Goal: Book appointment/travel/reservation

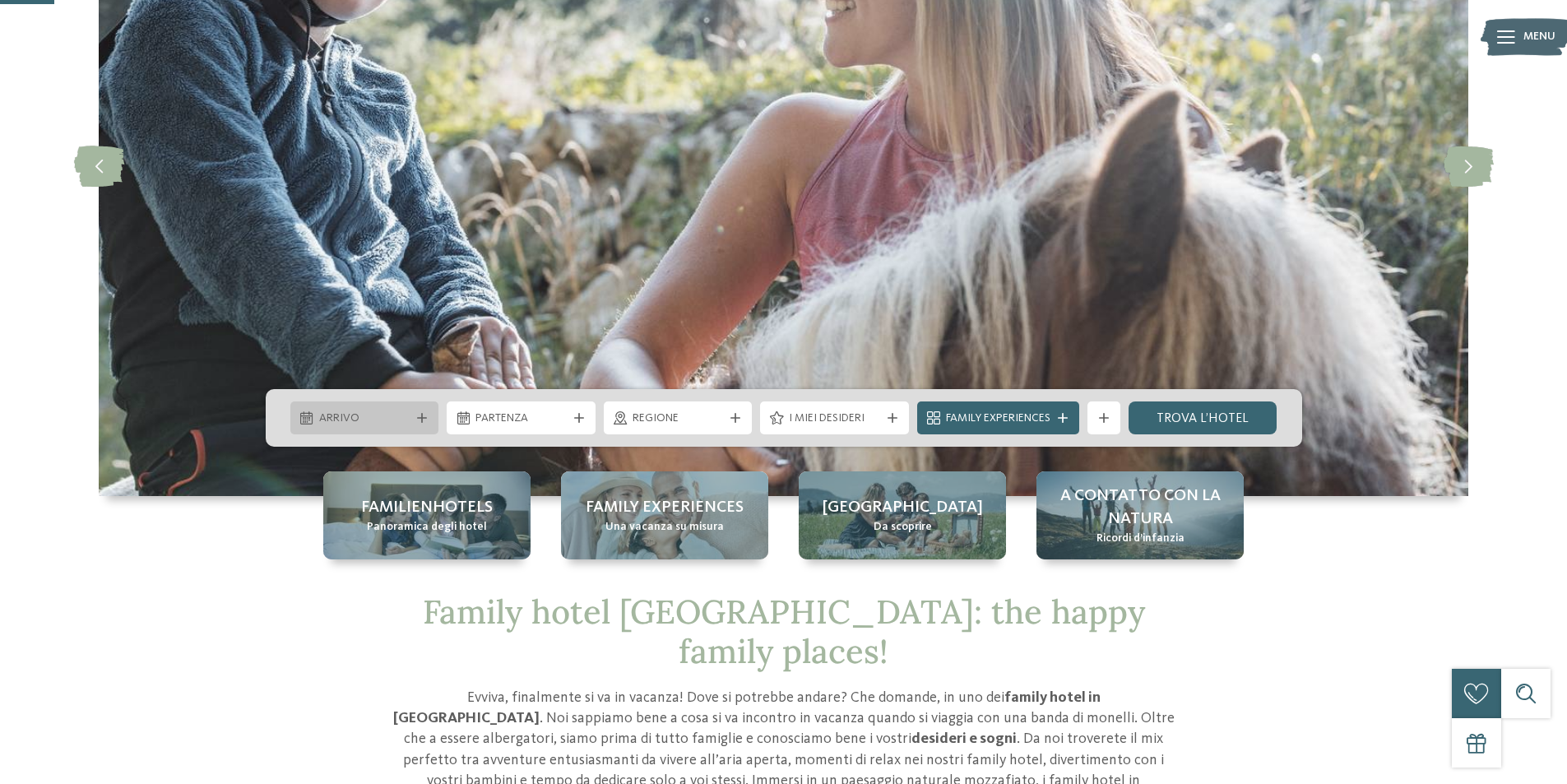
click at [410, 426] on div "Arrivo" at bounding box center [364, 417] width 99 height 18
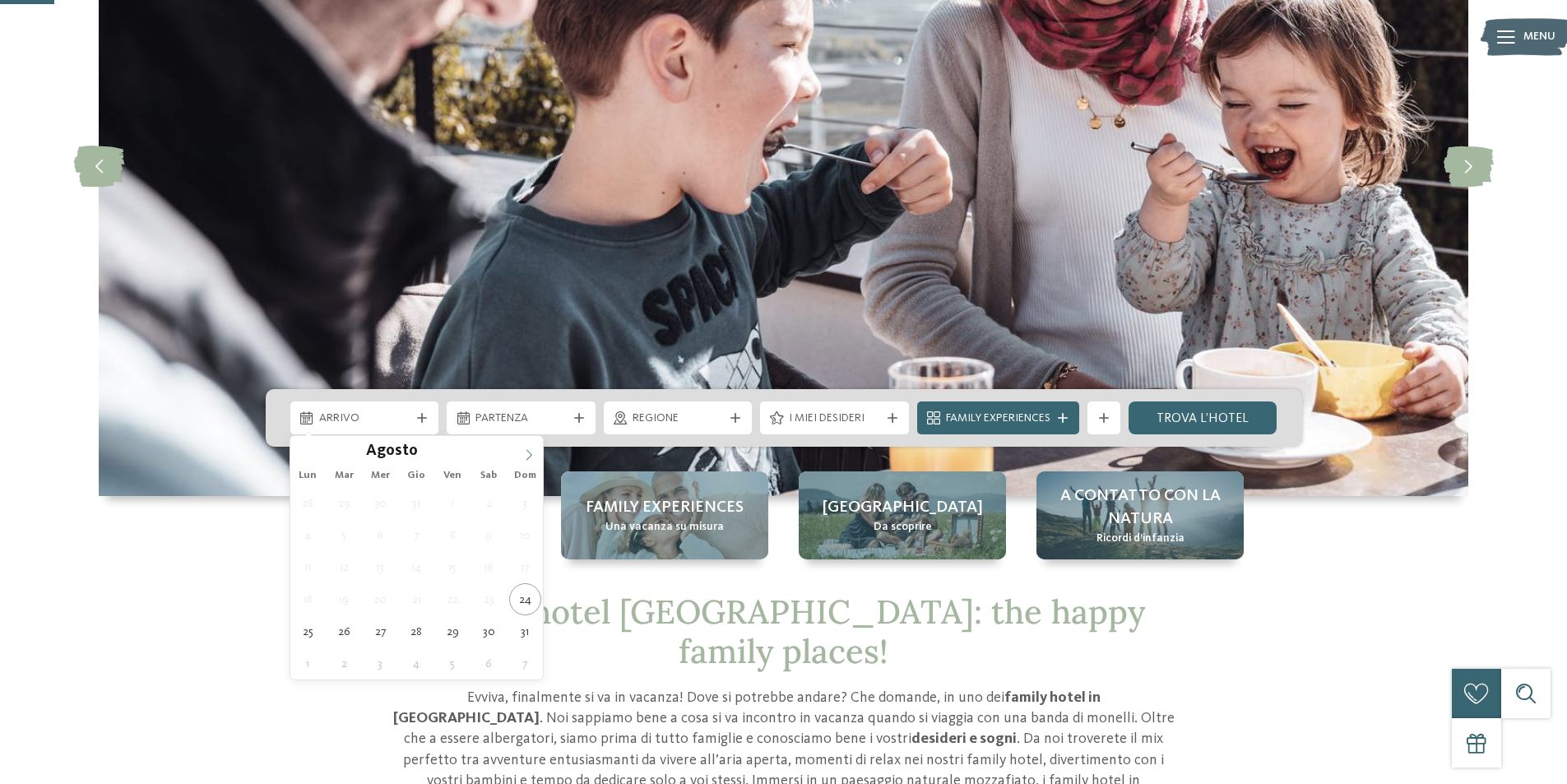
click at [527, 453] on icon at bounding box center [528, 454] width 11 height 11
type input "****"
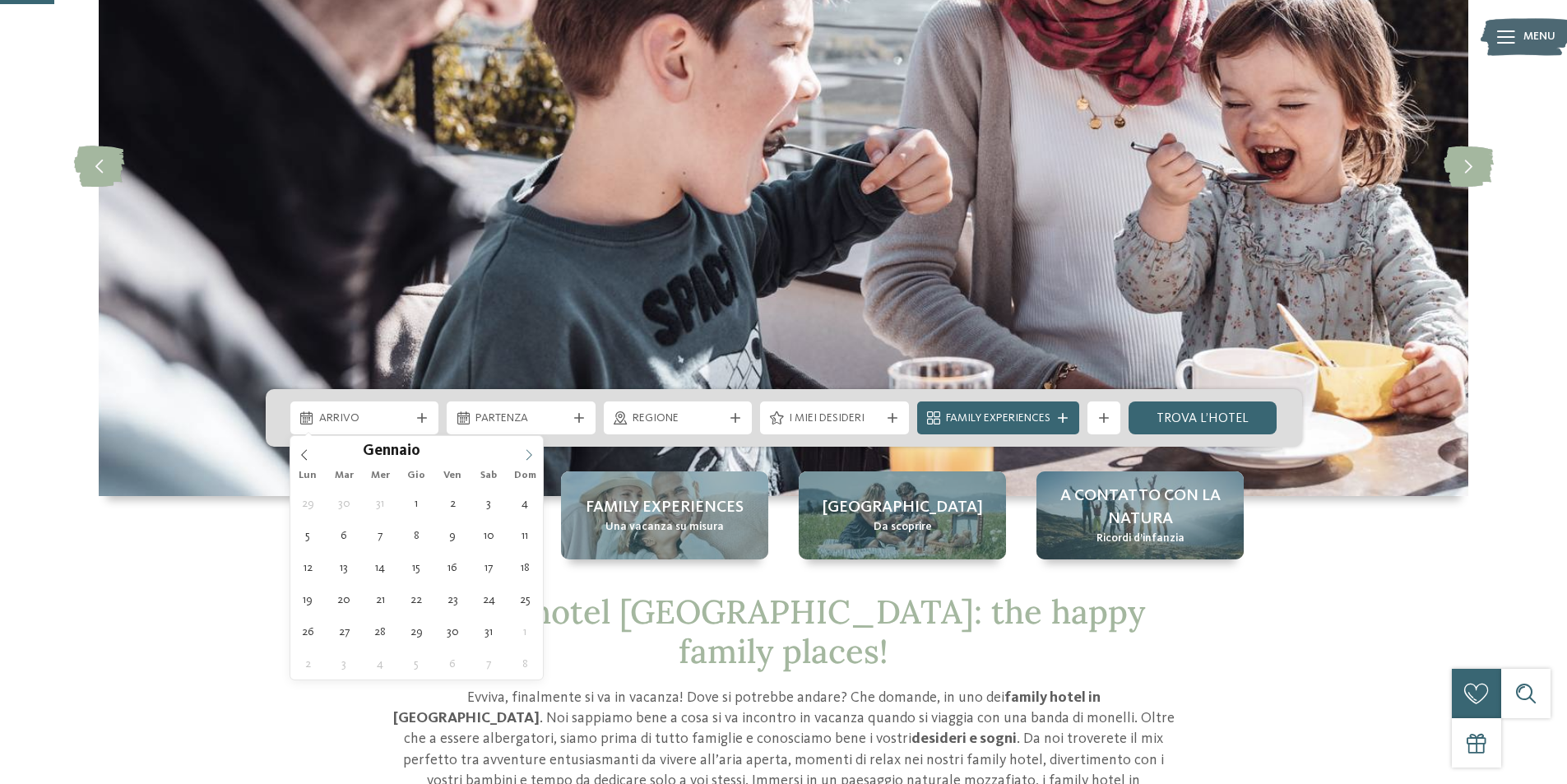
click at [527, 453] on icon at bounding box center [528, 454] width 11 height 11
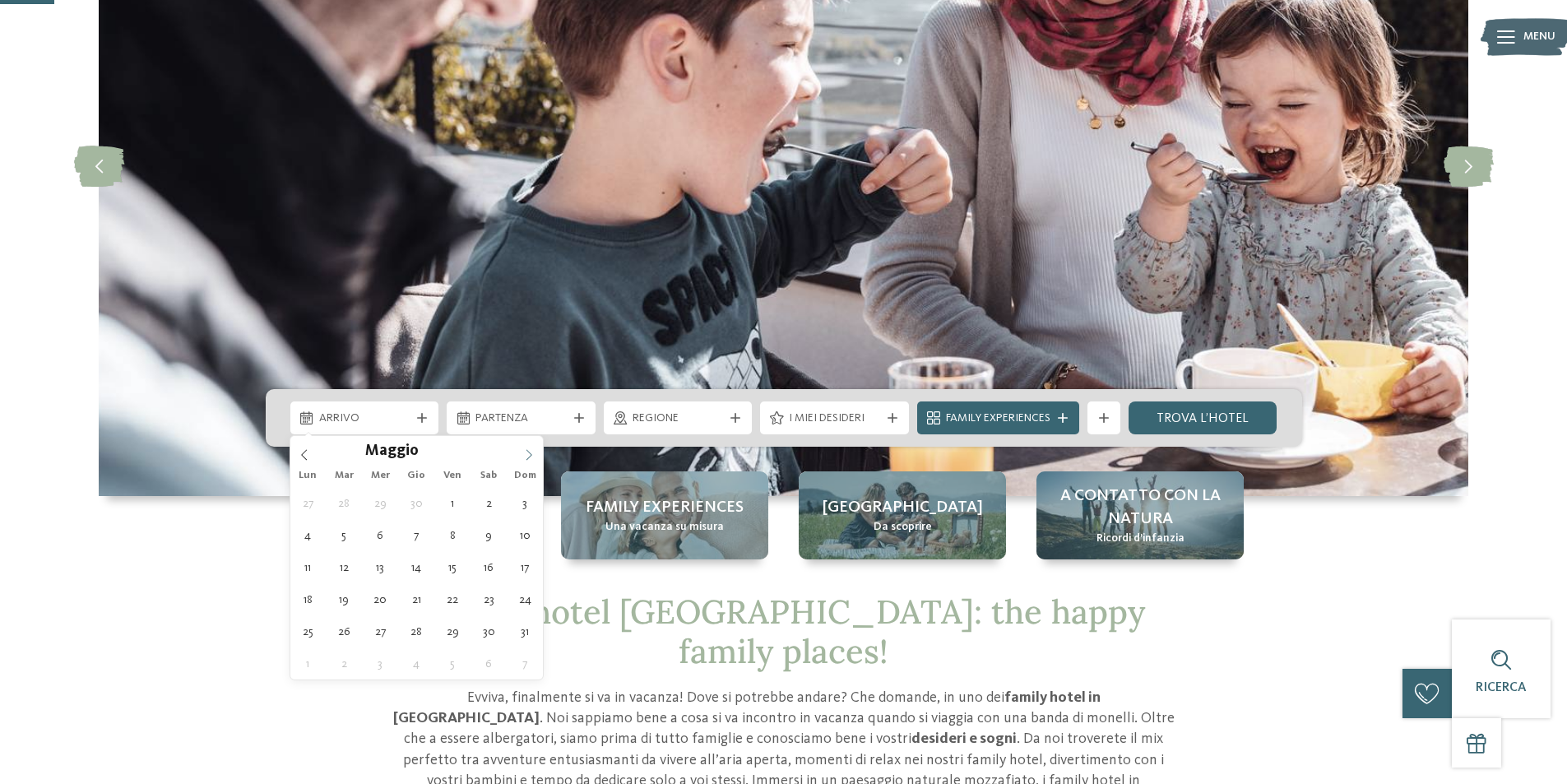
click at [527, 453] on icon at bounding box center [528, 454] width 11 height 11
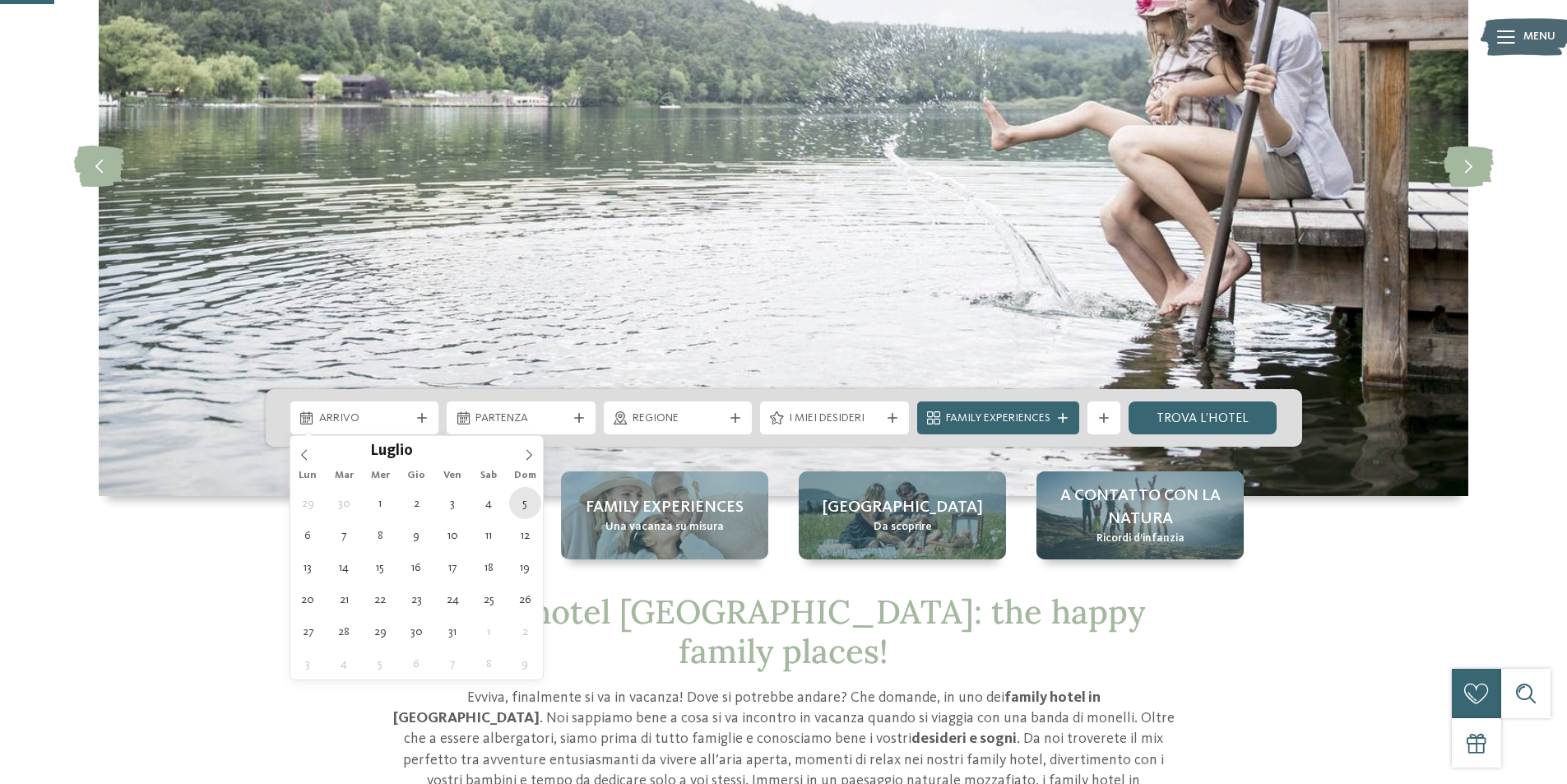
type div "[DATE]"
type input "****"
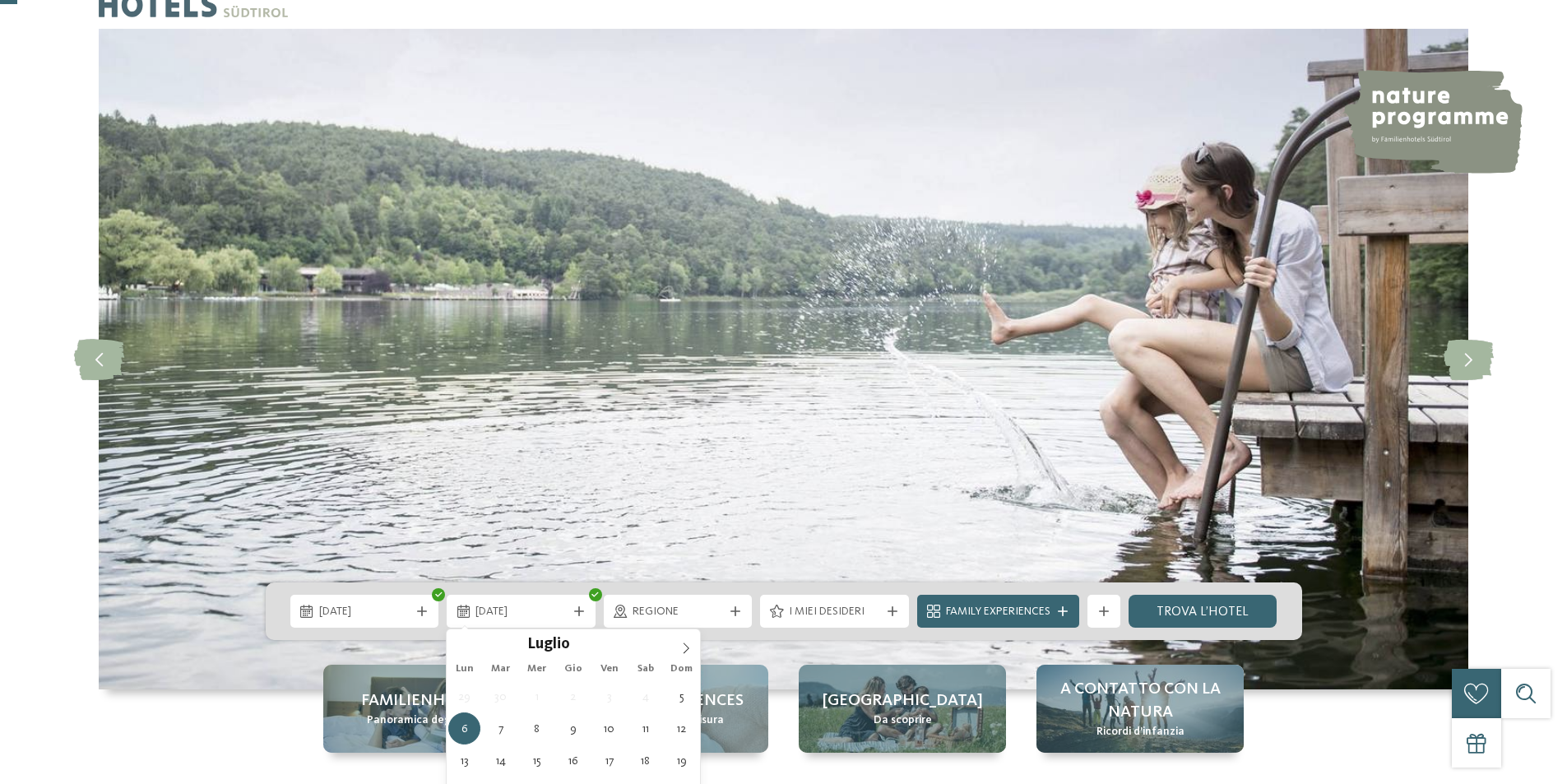
scroll to position [82, 0]
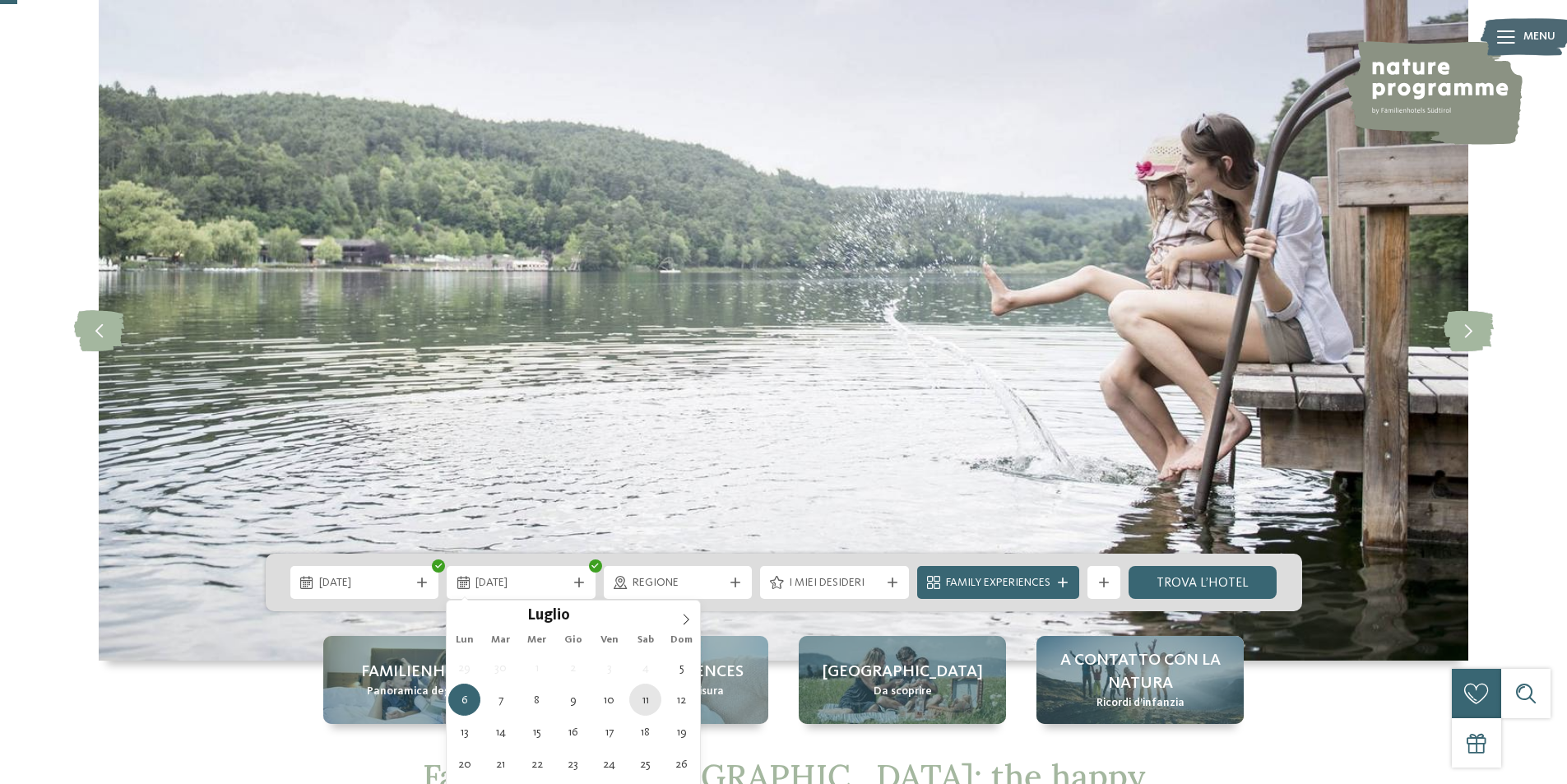
type div "[DATE]"
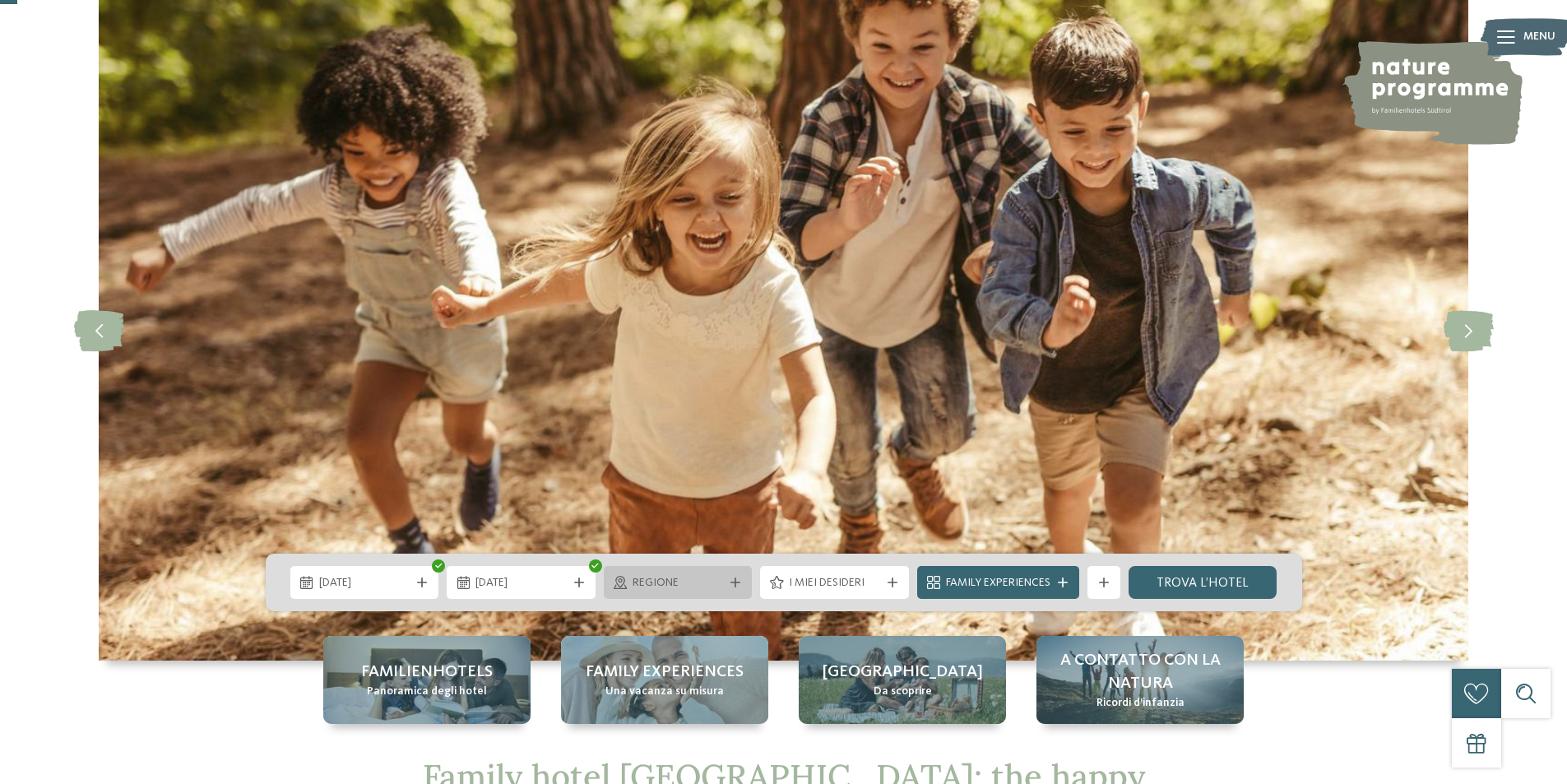
click at [725, 589] on div "Regione" at bounding box center [678, 582] width 99 height 18
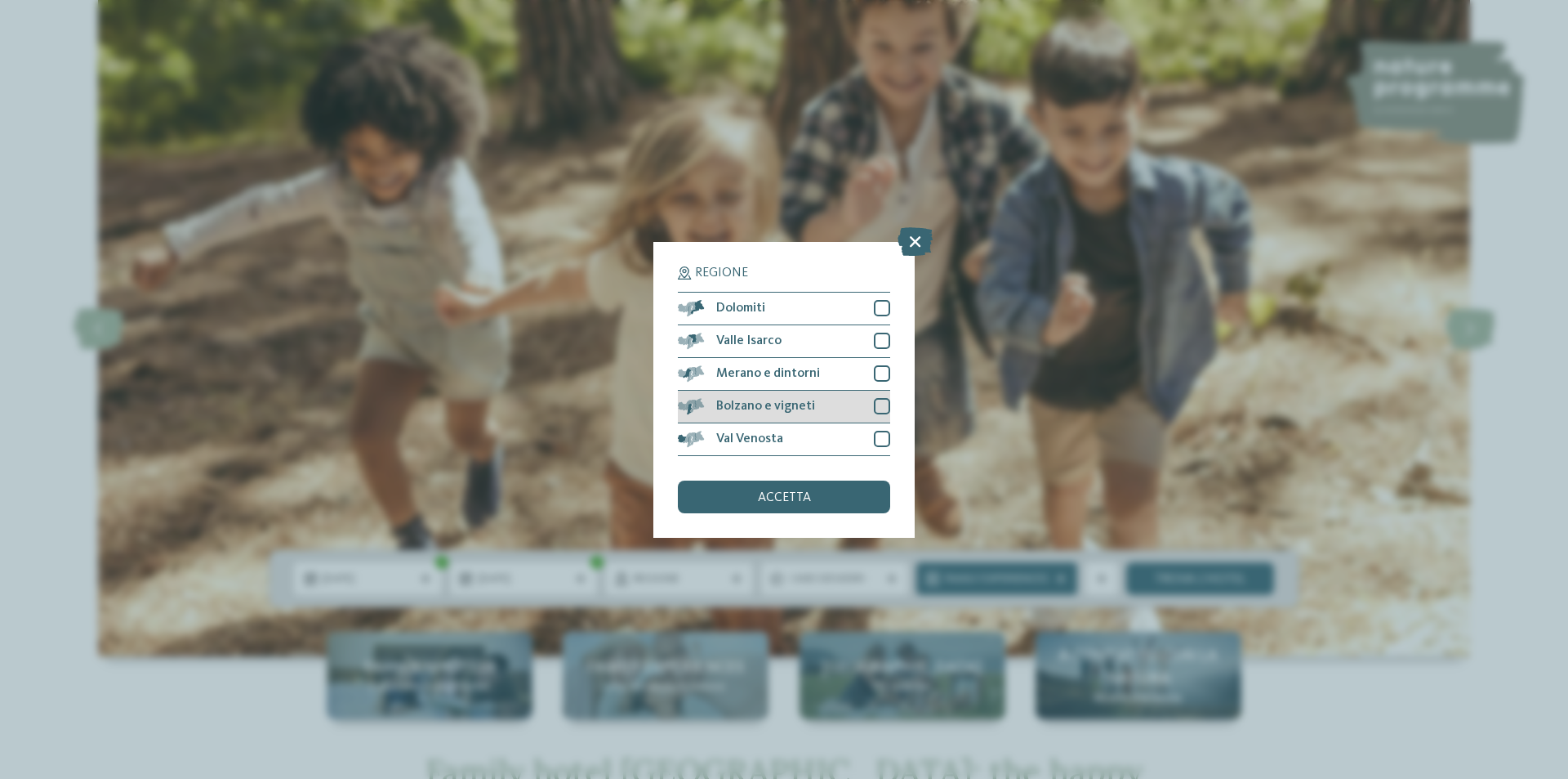
click at [879, 407] on div at bounding box center [882, 406] width 17 height 17
click at [829, 488] on div "accetta" at bounding box center [784, 497] width 212 height 32
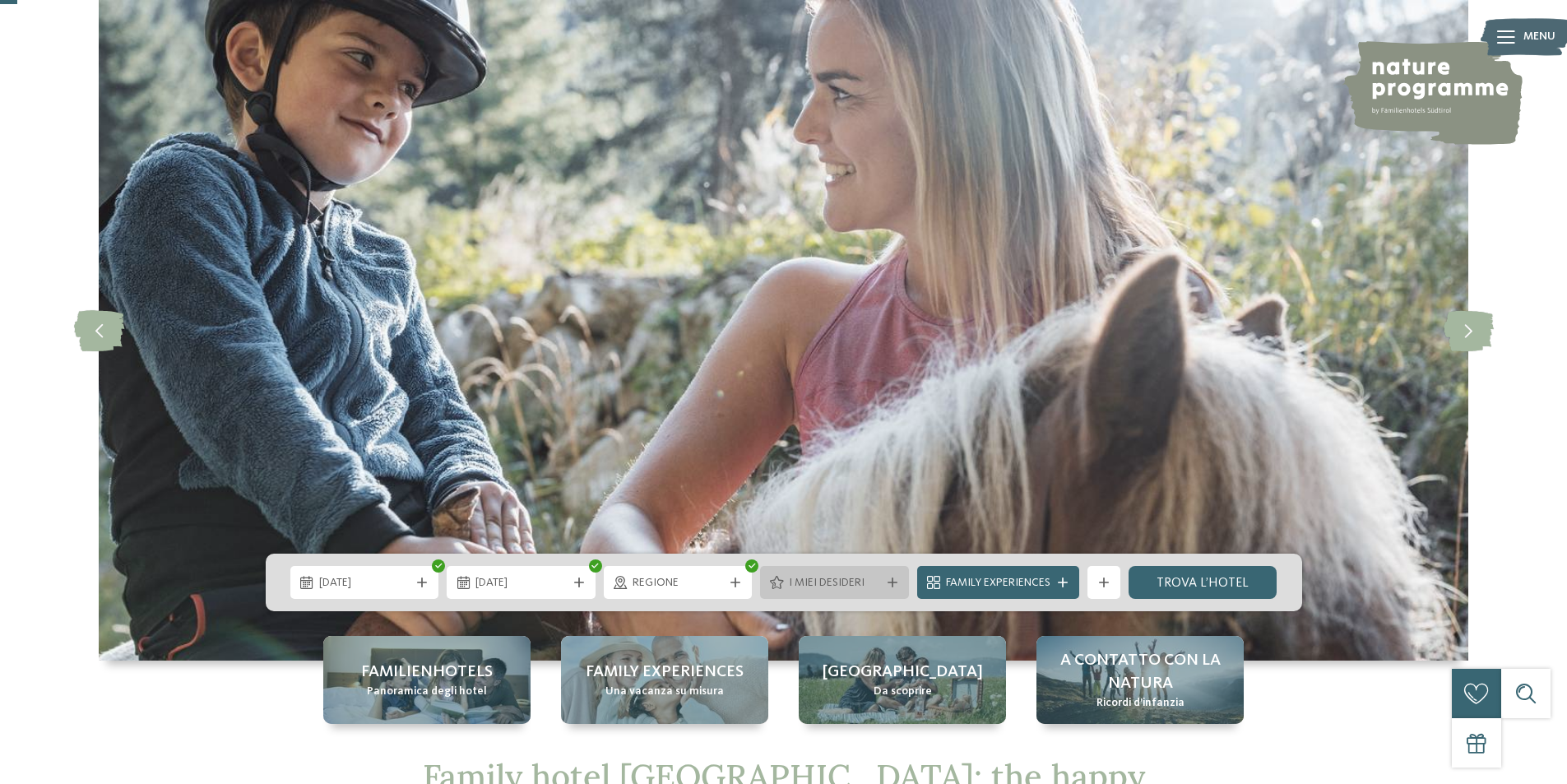
click at [897, 583] on div at bounding box center [893, 582] width 17 height 10
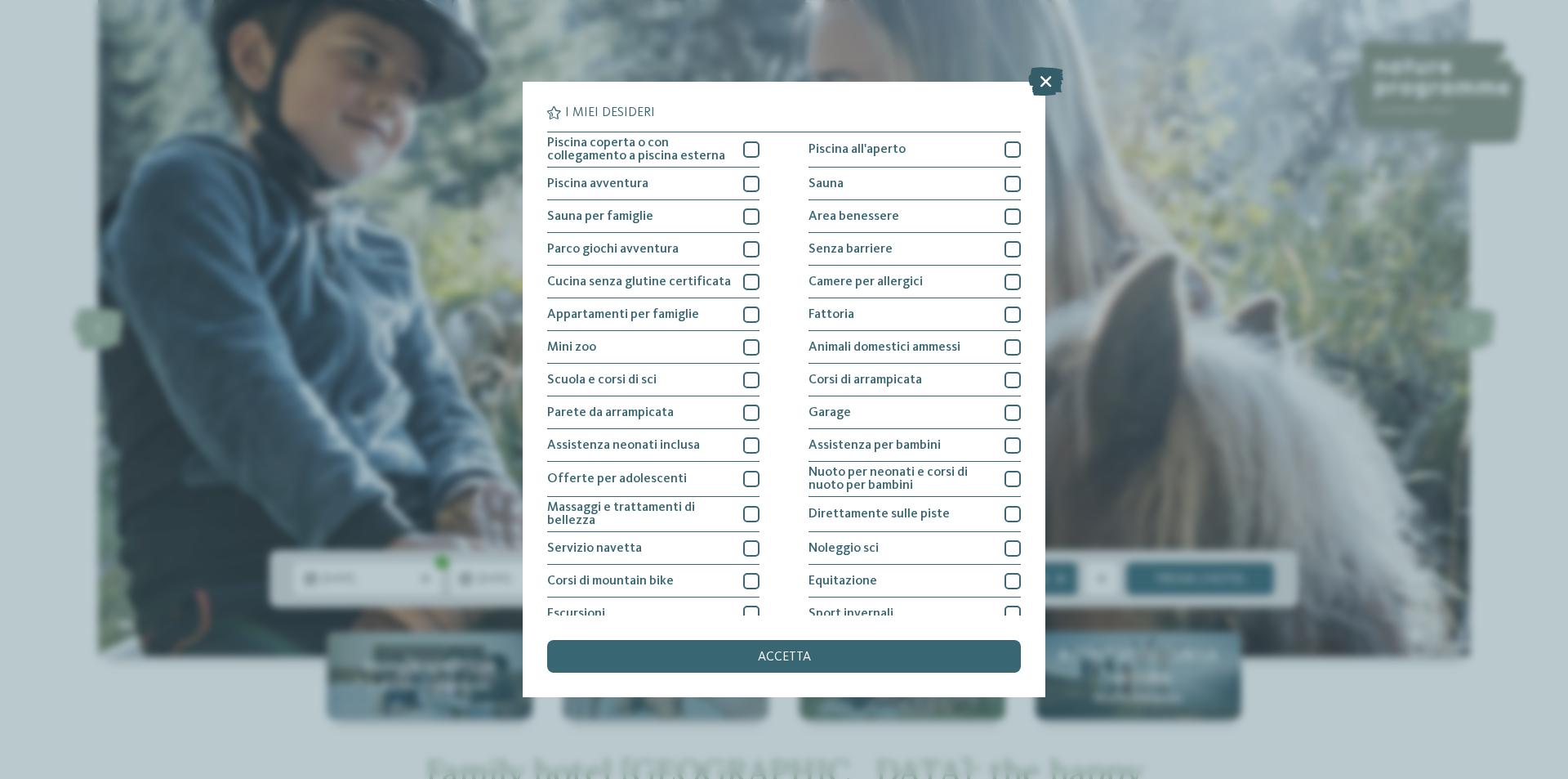
click at [1046, 77] on icon at bounding box center [1046, 81] width 35 height 29
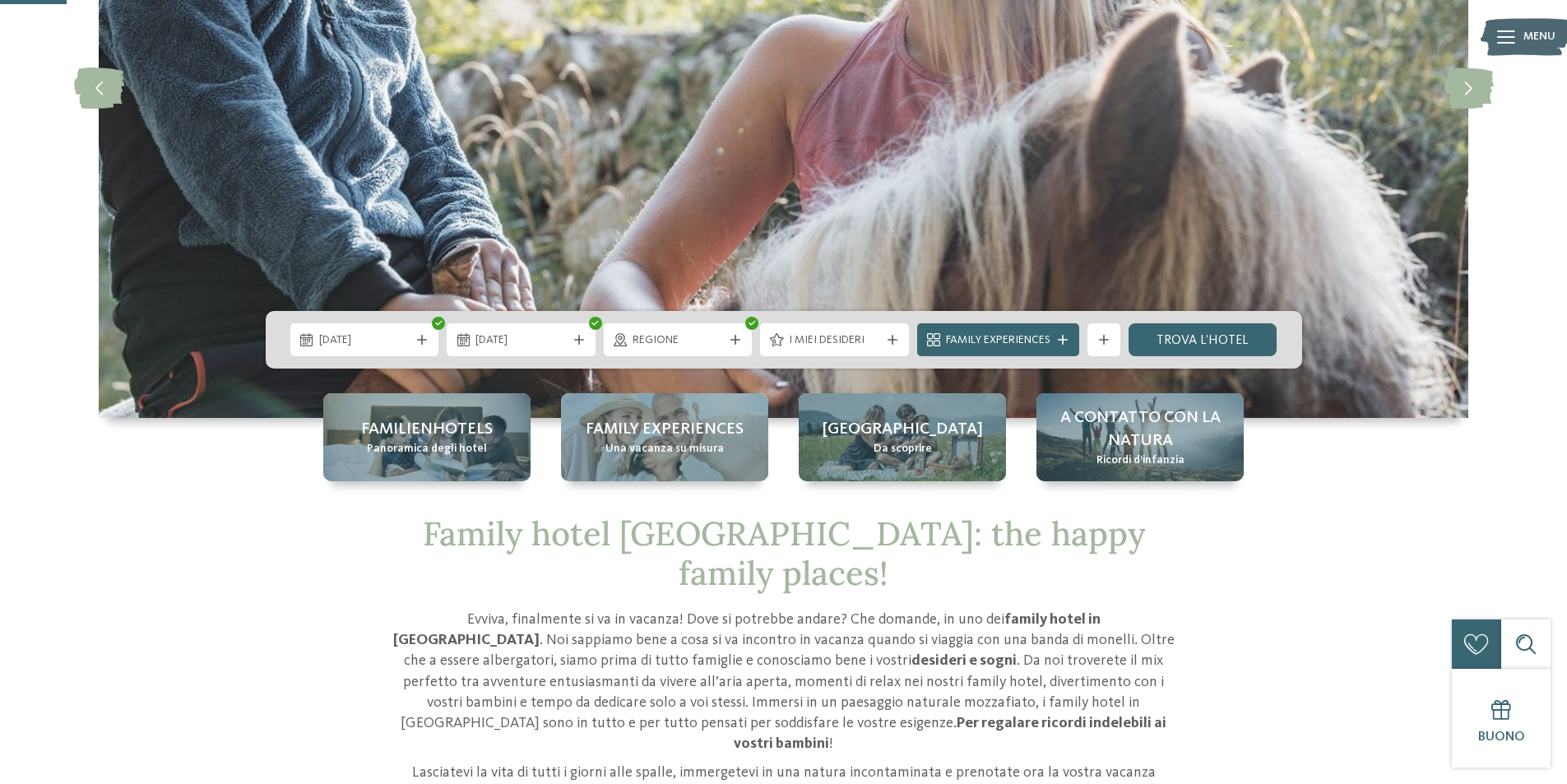
scroll to position [329, 0]
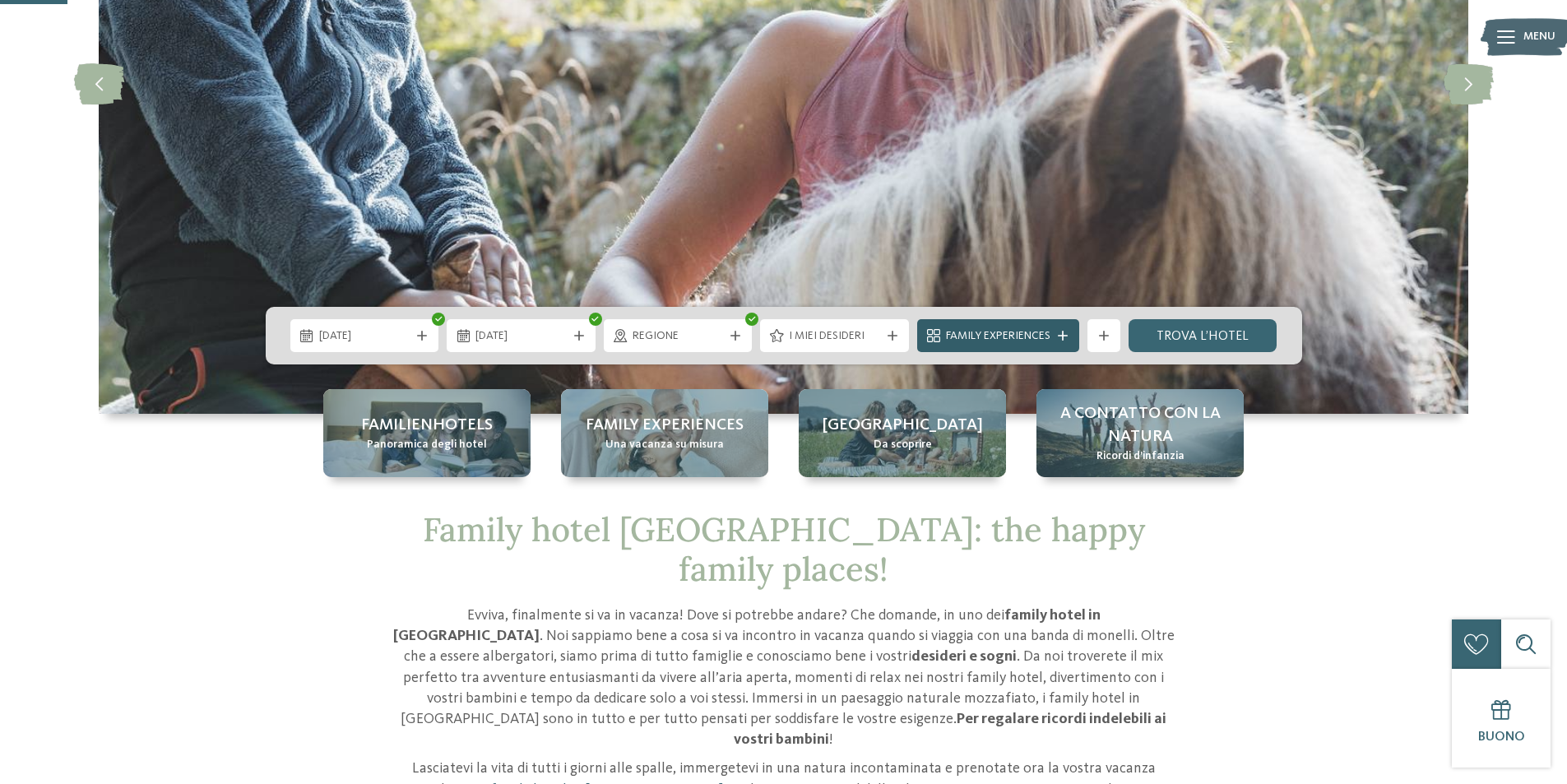
click at [1051, 334] on div "Family Experiences" at bounding box center [998, 335] width 113 height 18
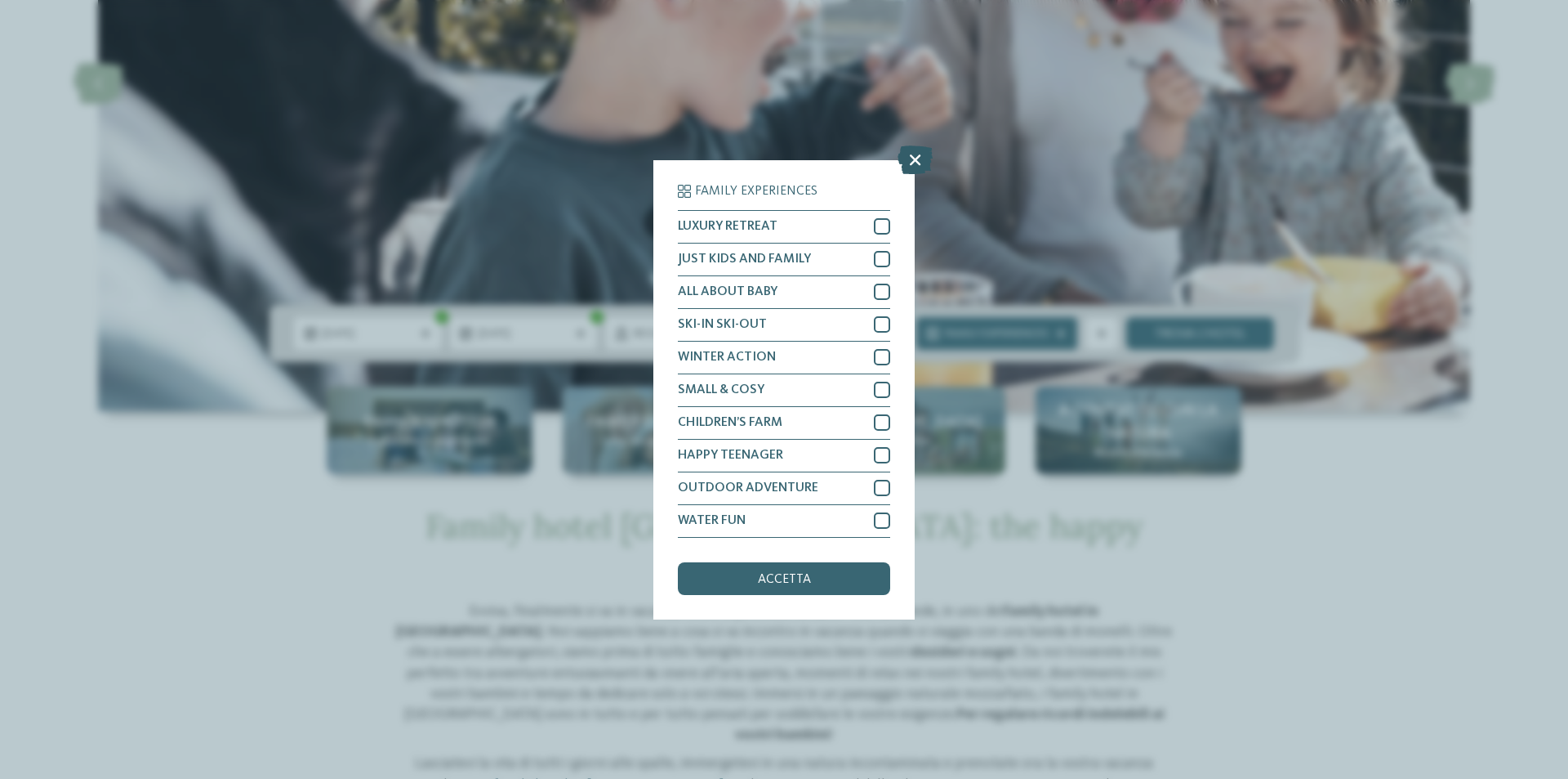
click at [924, 158] on icon at bounding box center [915, 158] width 35 height 29
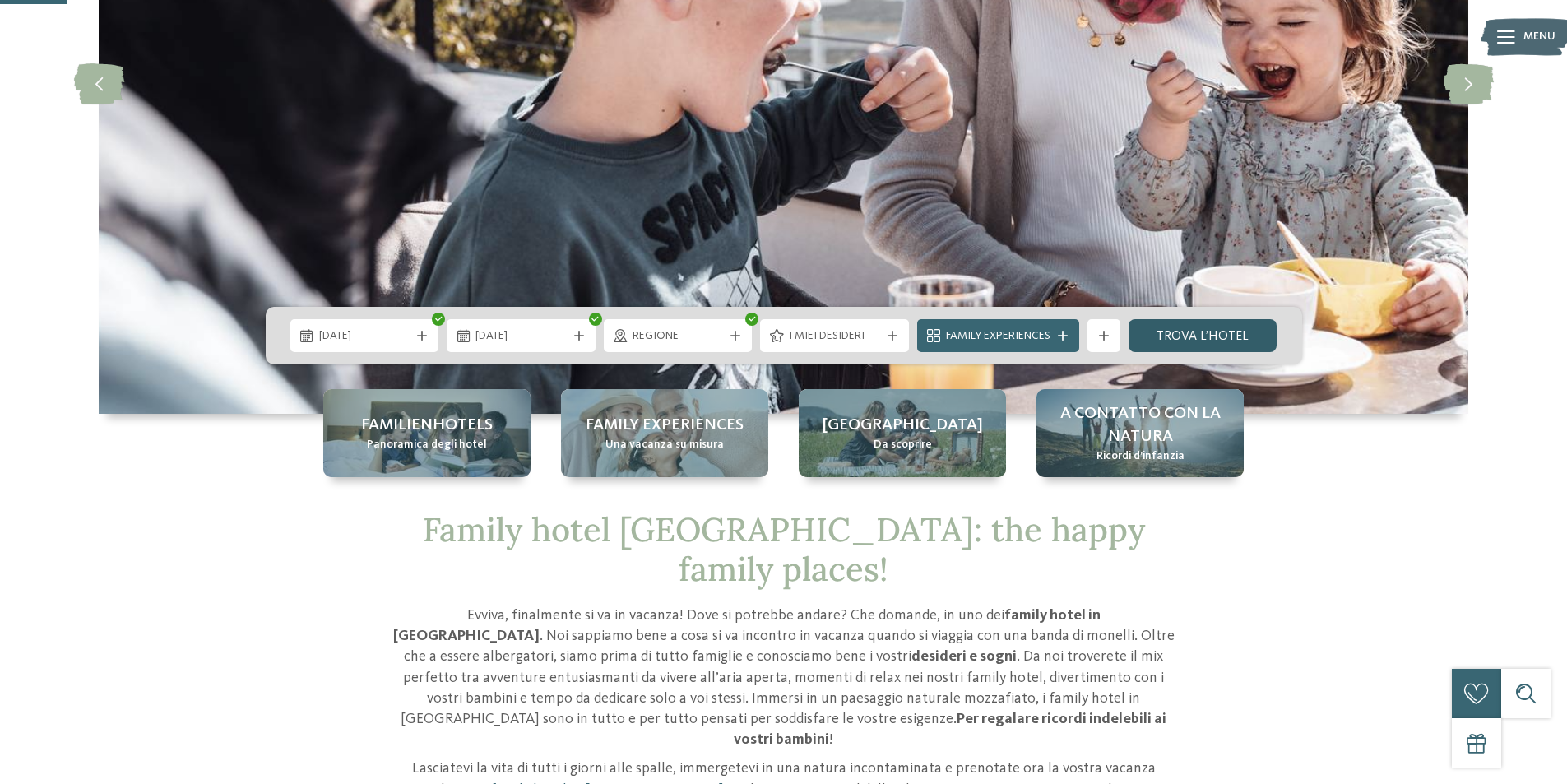
click at [1195, 333] on link "trova l’hotel" at bounding box center [1203, 335] width 149 height 33
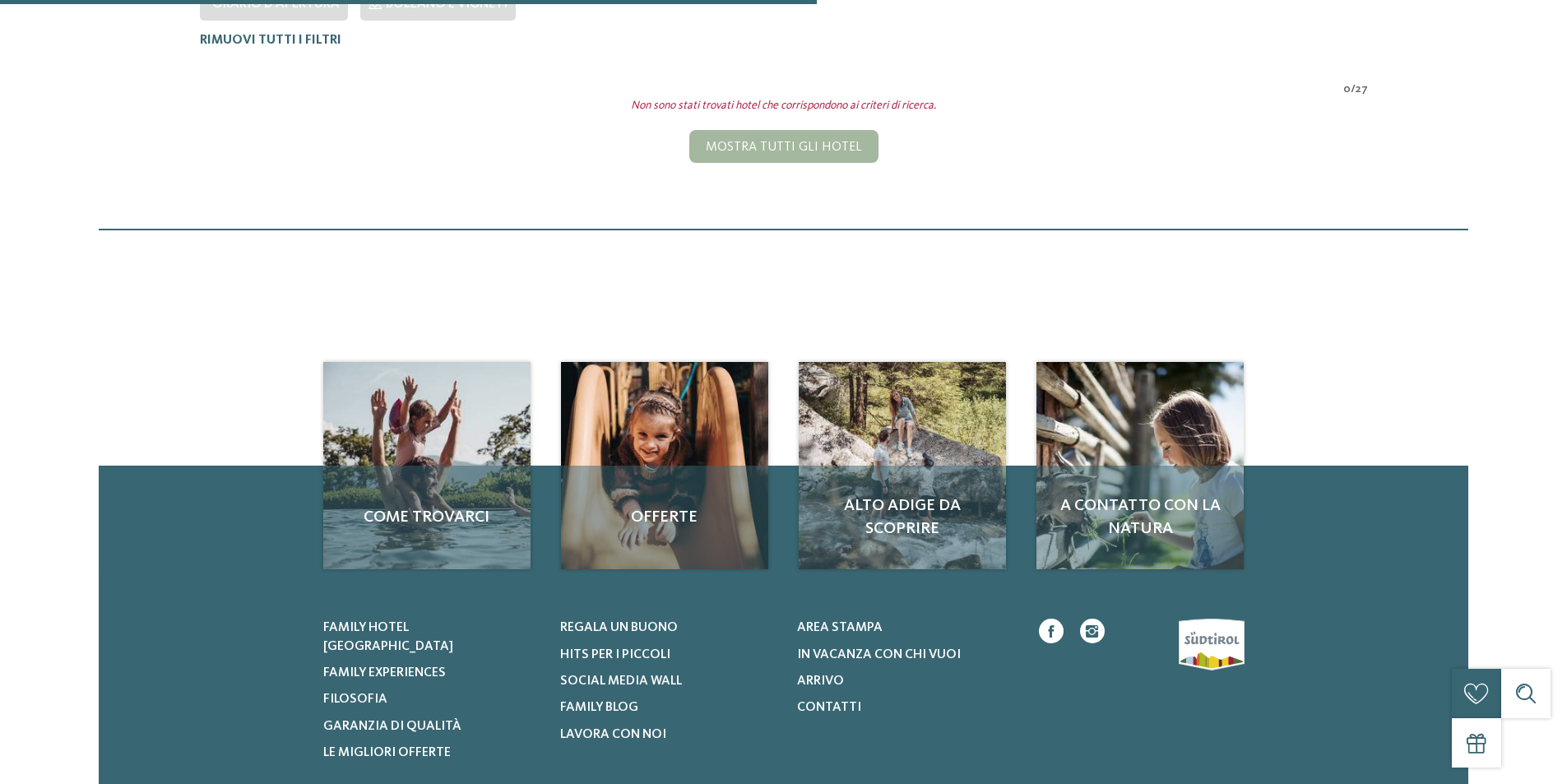
scroll to position [539, 0]
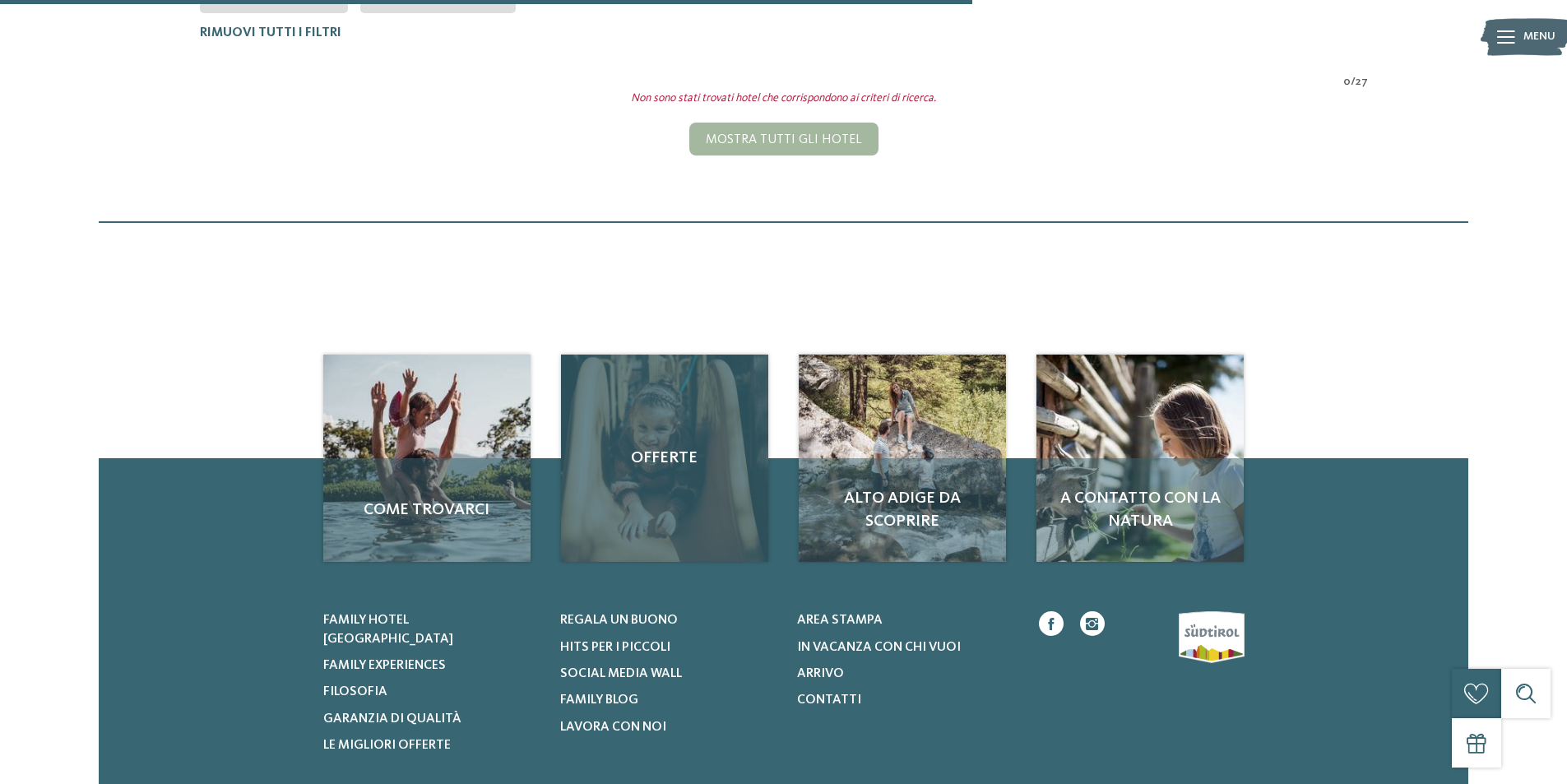
click at [700, 495] on div "Offerte" at bounding box center [665, 458] width 208 height 208
